Goal: Information Seeking & Learning: Learn about a topic

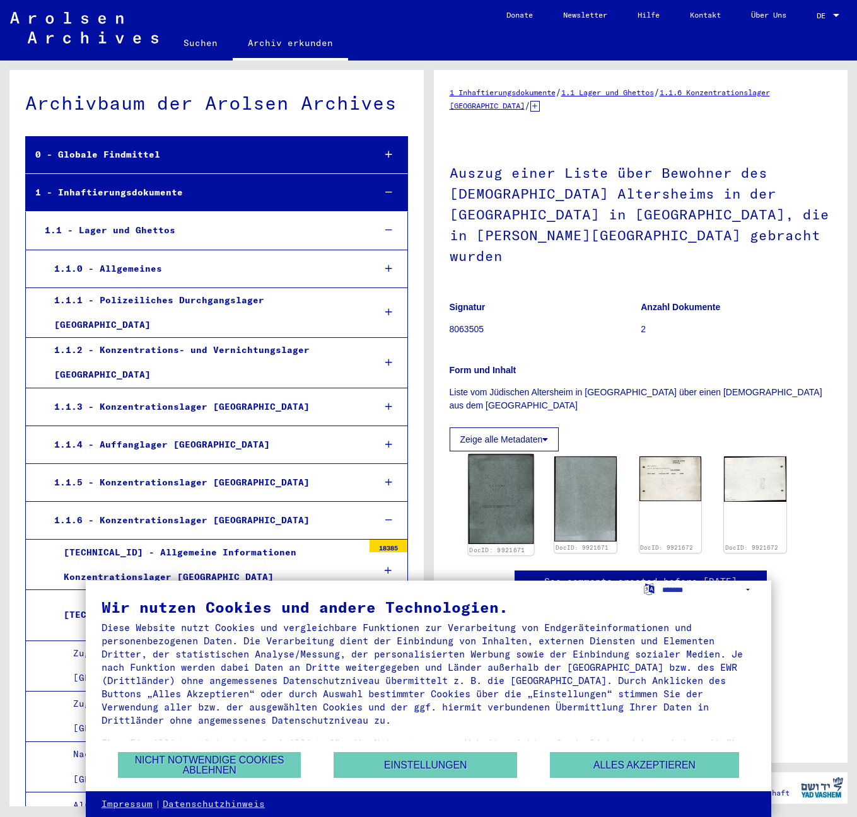
click at [499, 454] on img at bounding box center [501, 499] width 66 height 90
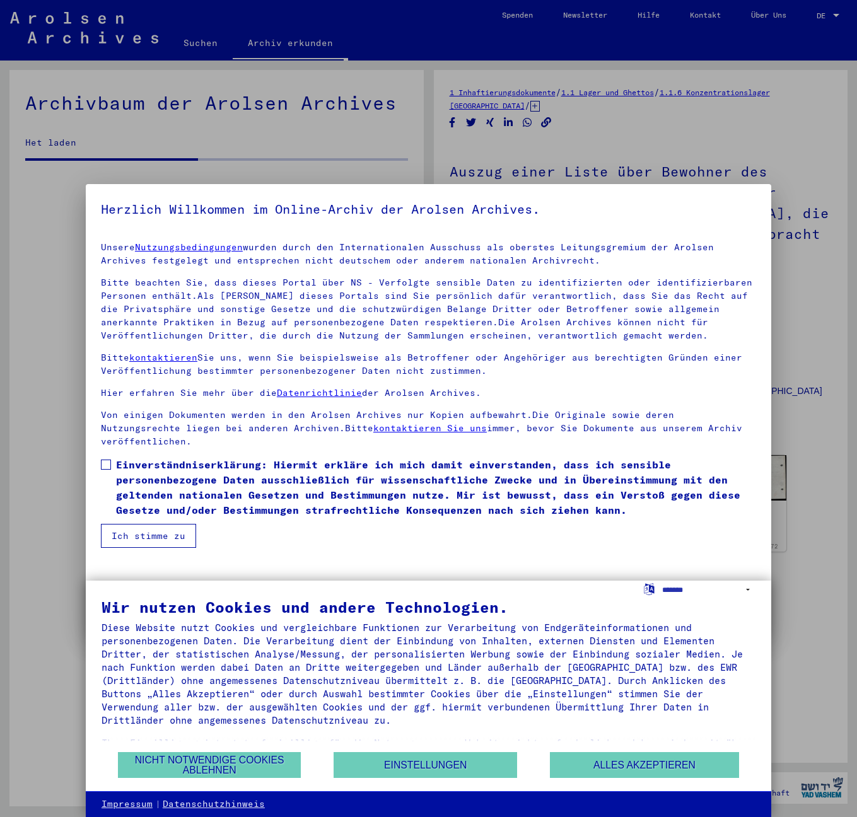
scroll to position [3191, 0]
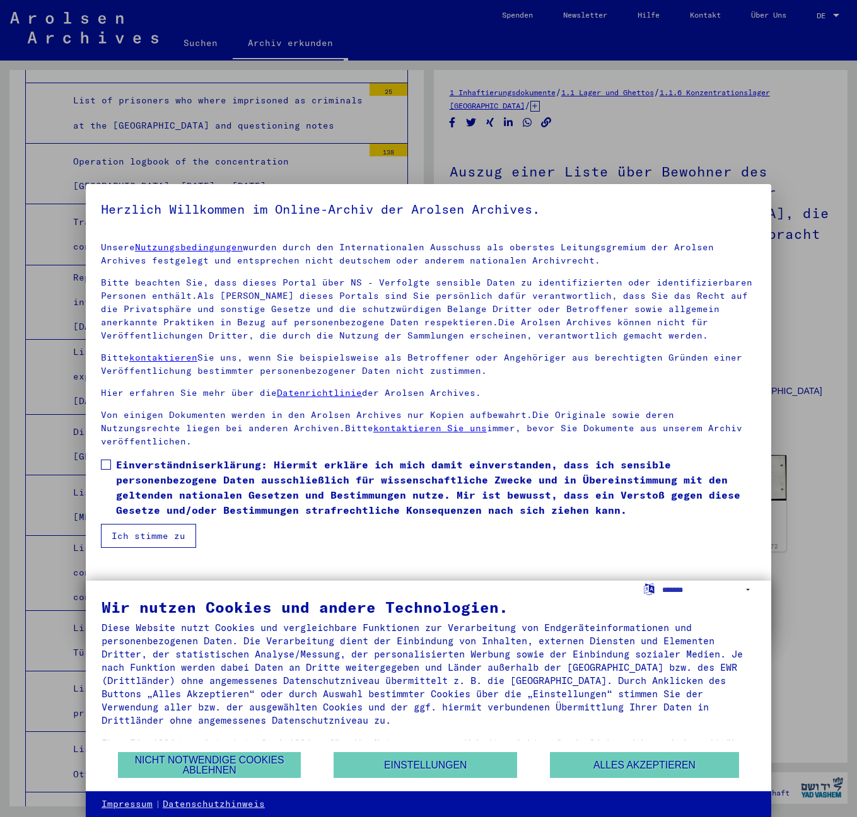
click at [107, 460] on span at bounding box center [106, 465] width 10 height 10
click at [130, 524] on button "Ich stimme zu" at bounding box center [148, 536] width 95 height 24
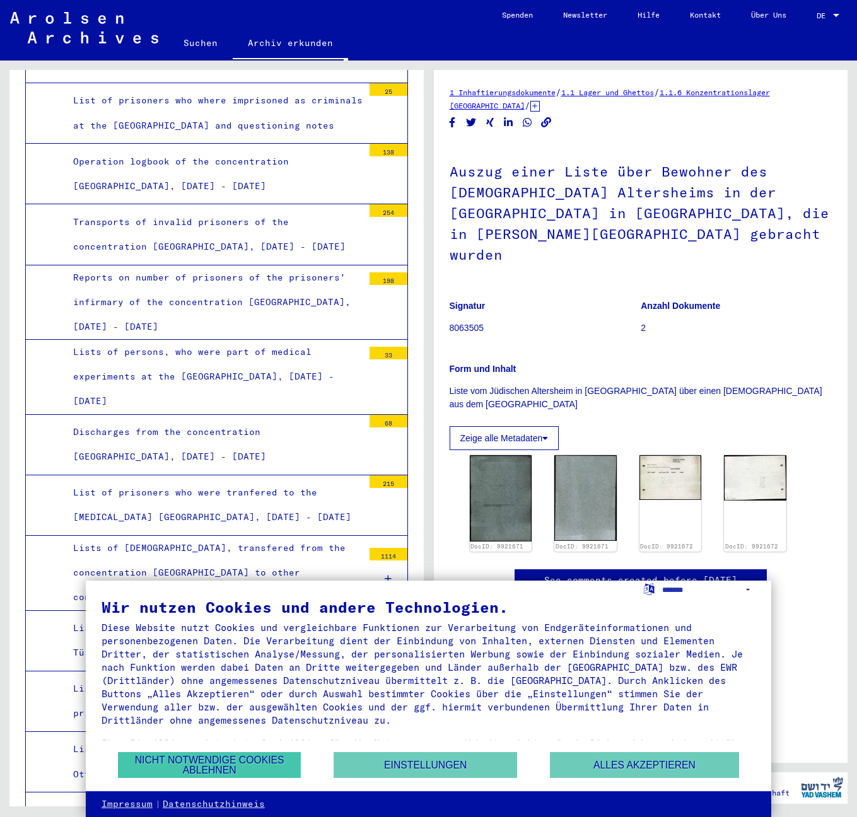
click at [228, 764] on button "Nicht notwendige Cookies ablehnen" at bounding box center [209, 765] width 183 height 26
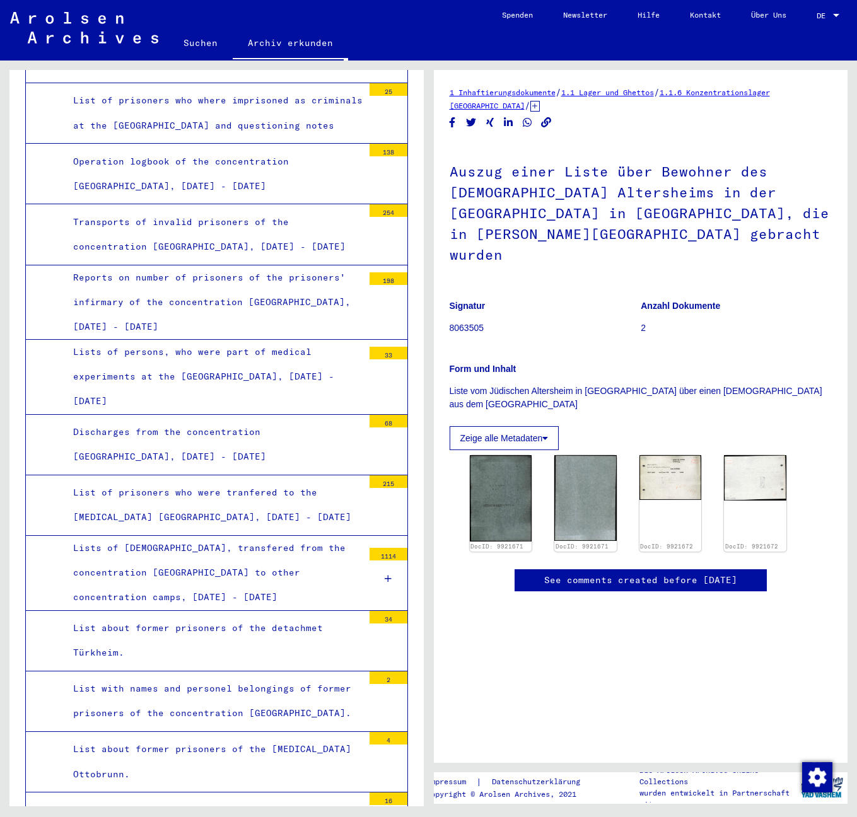
scroll to position [216, 0]
click at [510, 453] on img at bounding box center [501, 498] width 66 height 90
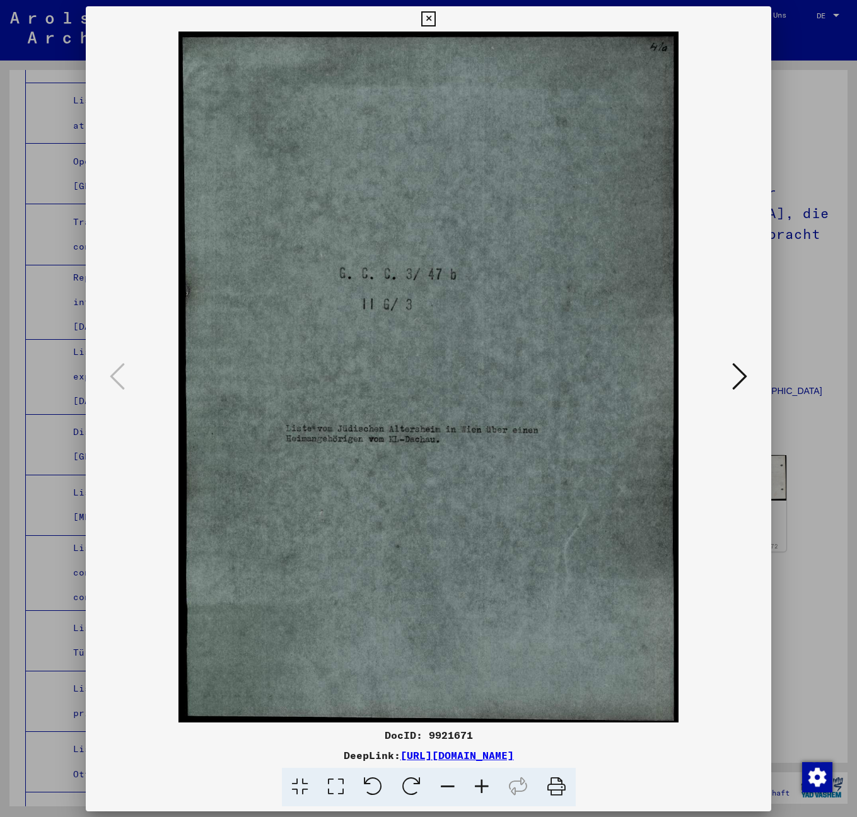
click at [510, 240] on img at bounding box center [429, 377] width 600 height 691
click at [737, 382] on icon at bounding box center [739, 376] width 15 height 30
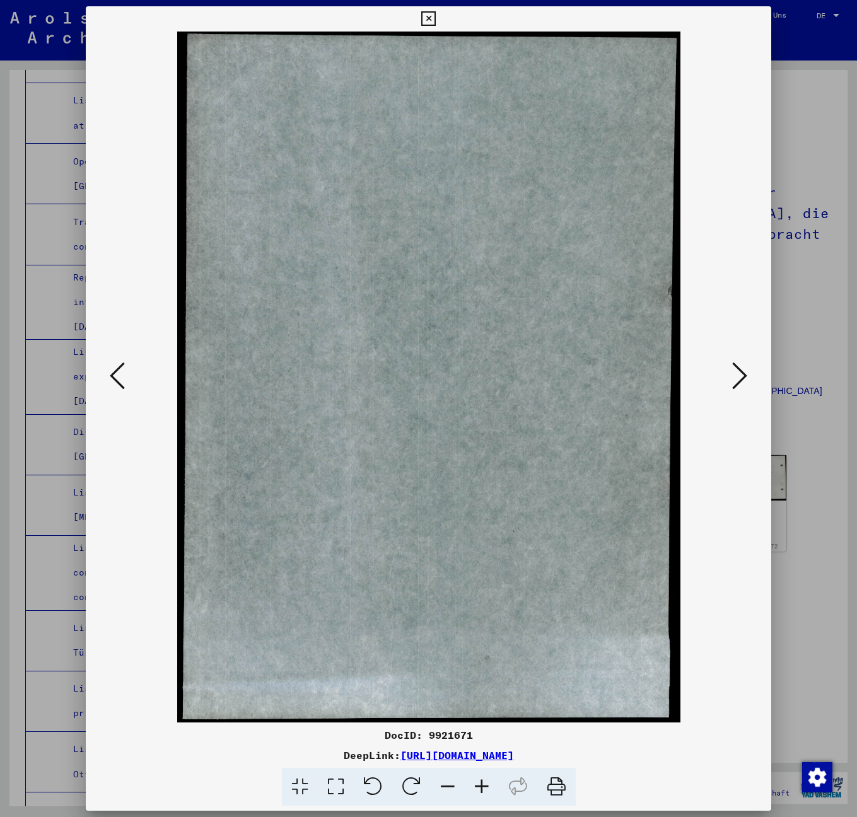
click at [737, 382] on icon at bounding box center [739, 376] width 15 height 30
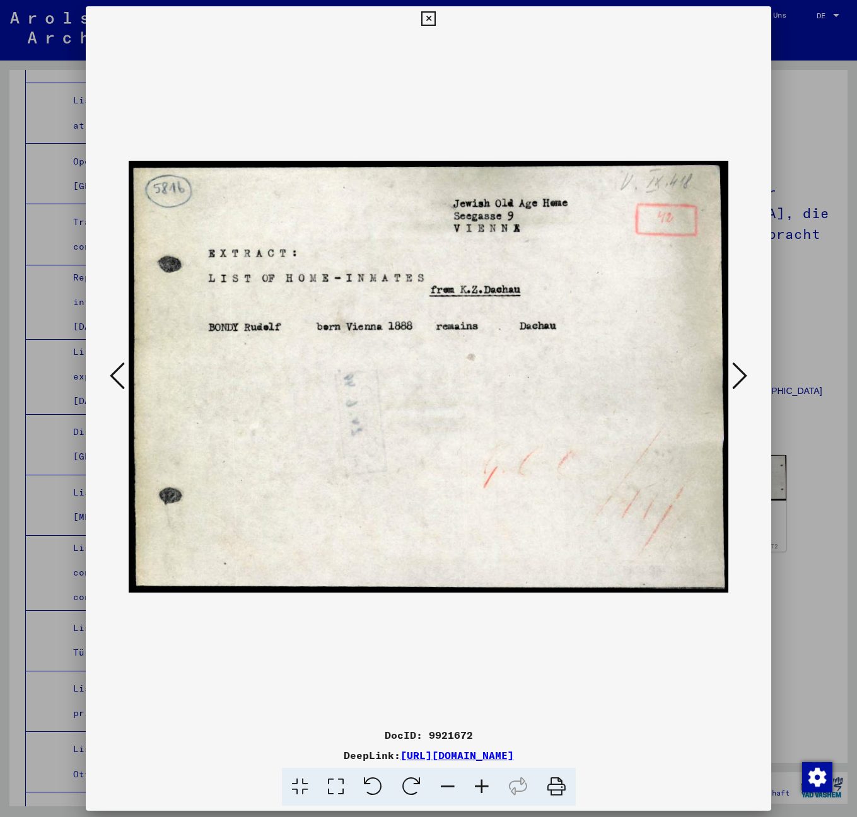
click at [737, 382] on icon at bounding box center [739, 376] width 15 height 30
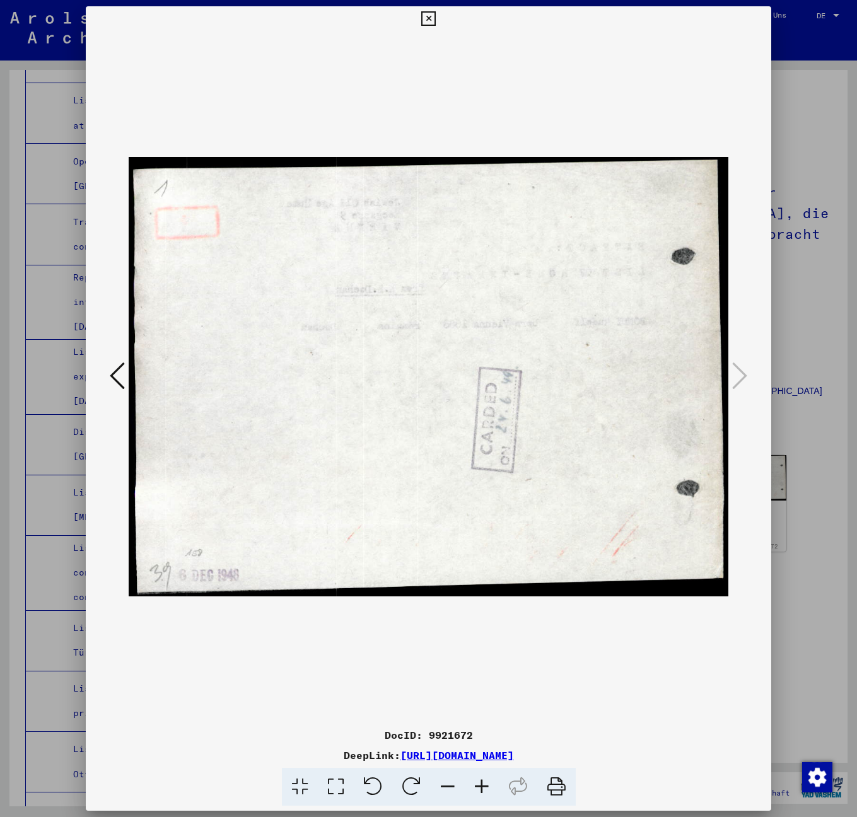
click at [120, 382] on icon at bounding box center [117, 376] width 15 height 30
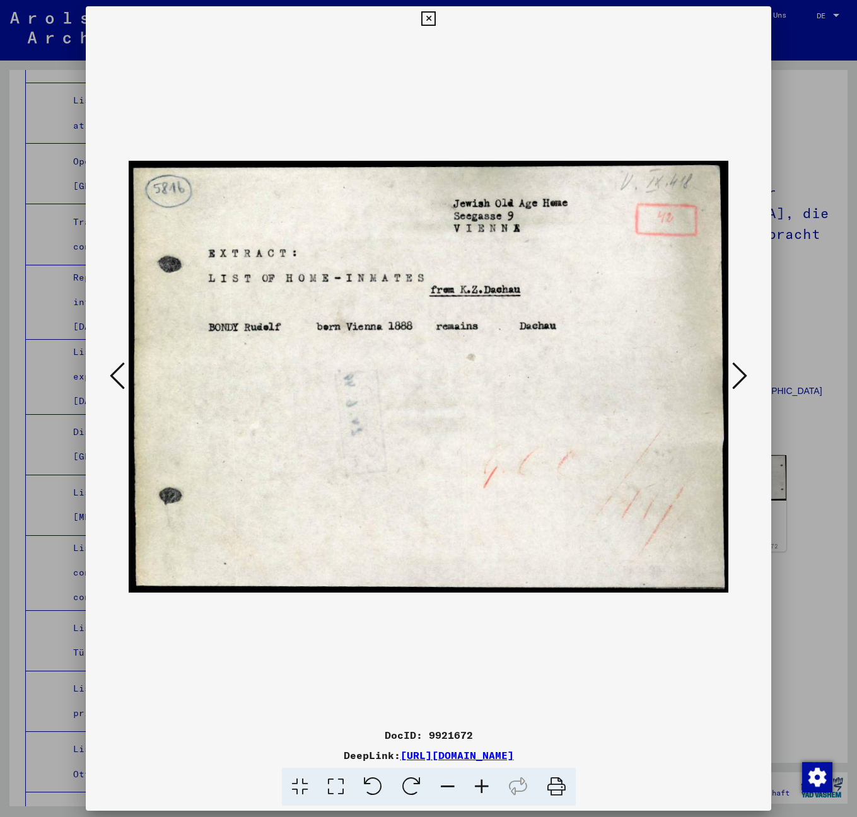
click at [120, 382] on icon at bounding box center [117, 376] width 15 height 30
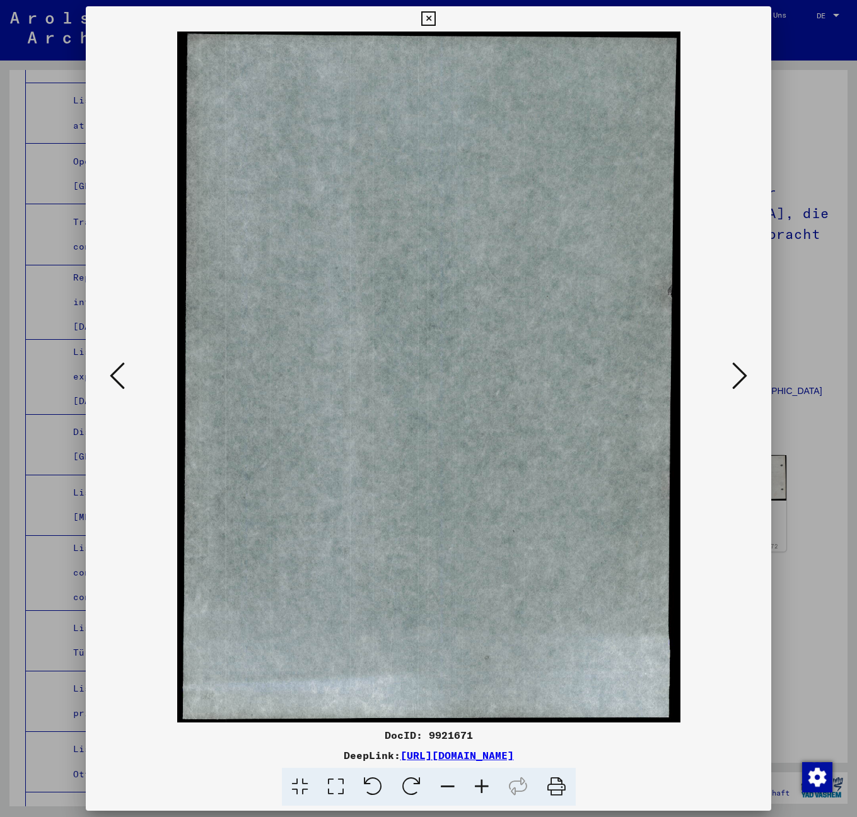
click at [120, 382] on icon at bounding box center [117, 376] width 15 height 30
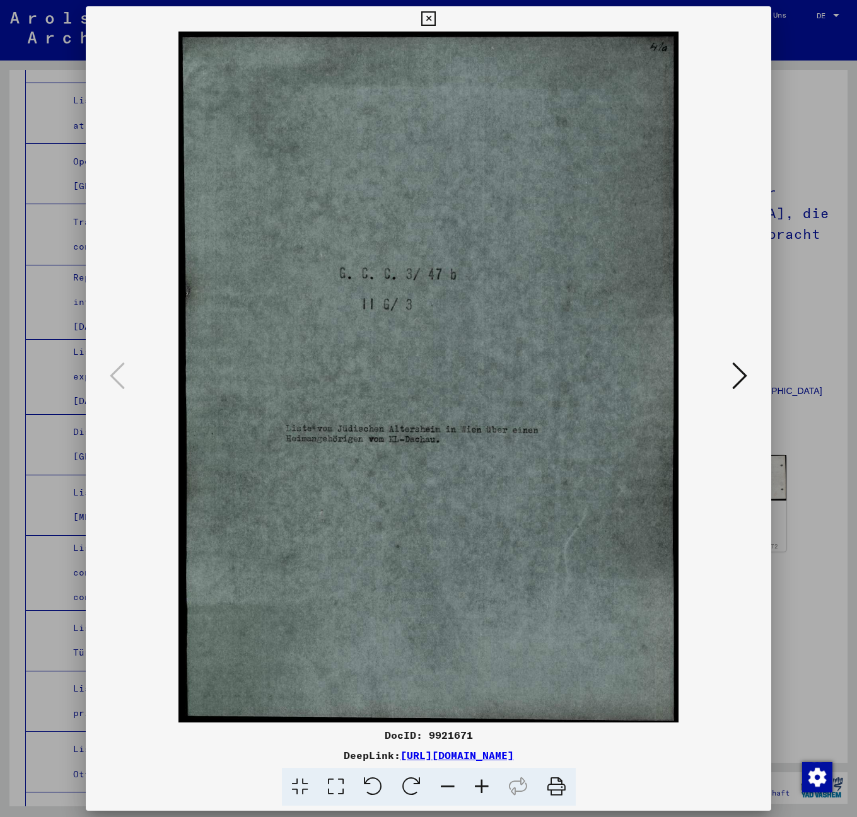
click at [816, 322] on div at bounding box center [428, 408] width 857 height 817
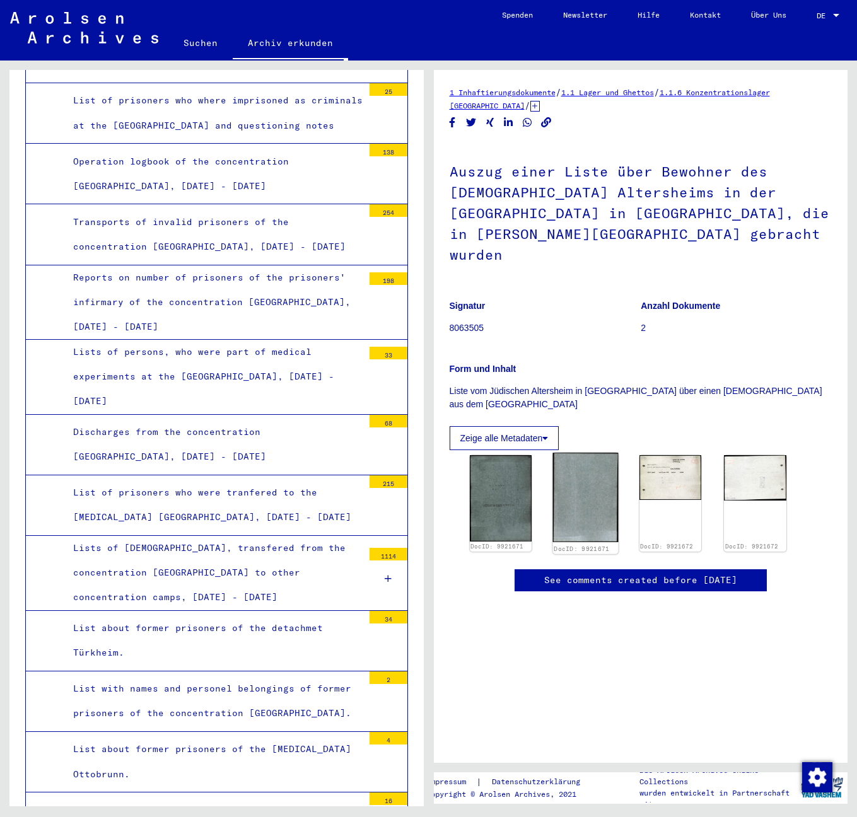
click at [585, 453] on img at bounding box center [586, 498] width 66 height 90
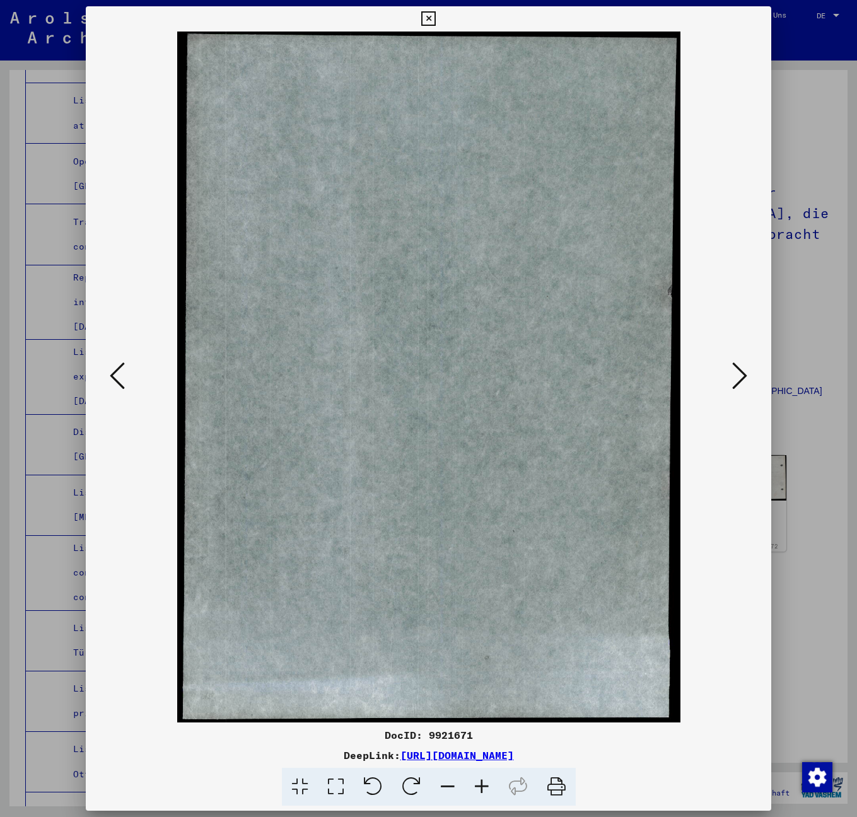
click at [744, 378] on icon at bounding box center [739, 376] width 15 height 30
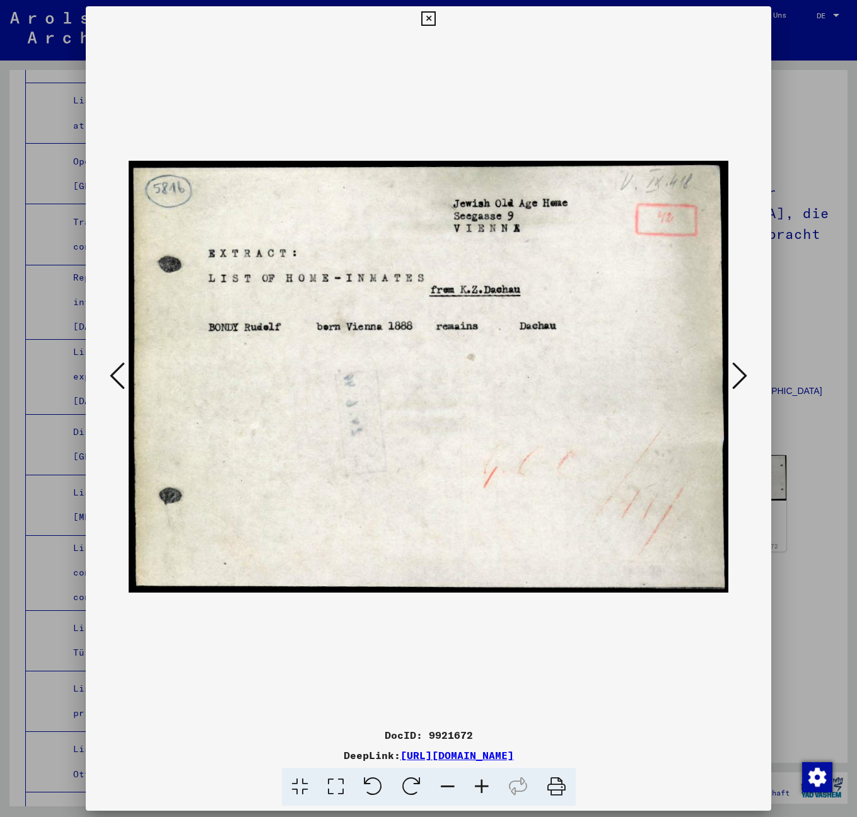
click at [744, 378] on icon at bounding box center [739, 376] width 15 height 30
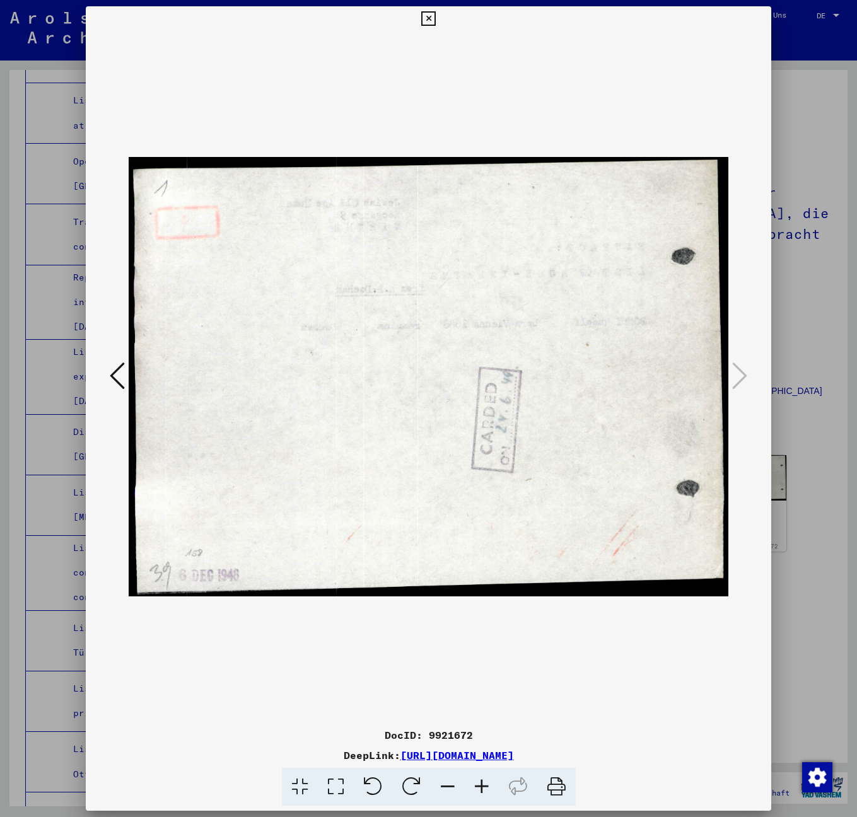
click at [436, 21] on icon at bounding box center [428, 18] width 15 height 15
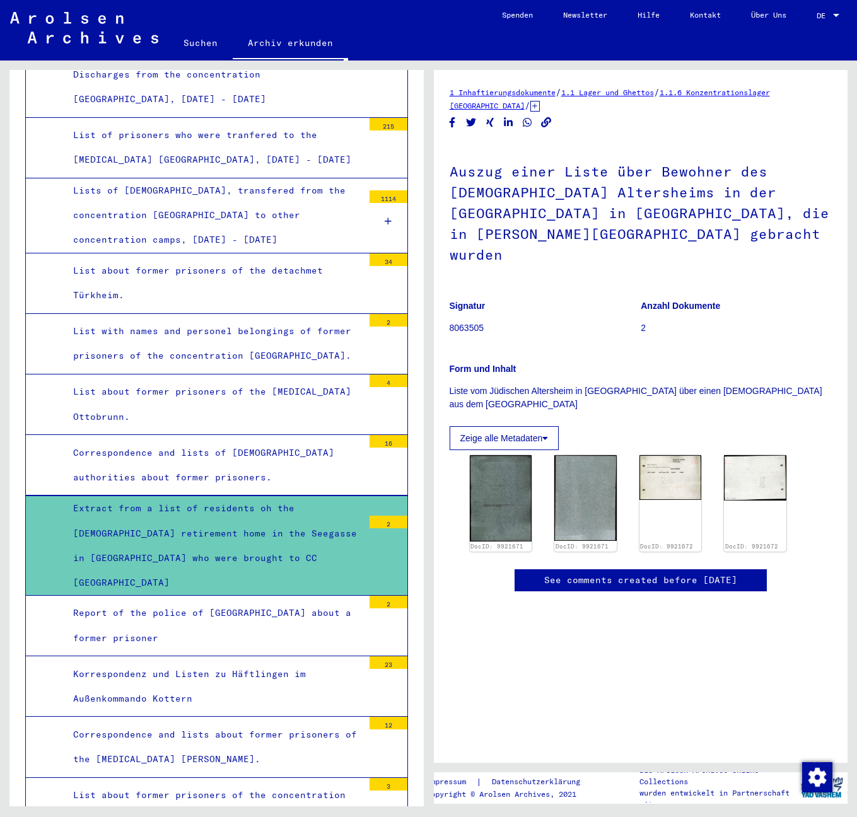
scroll to position [3549, 0]
